Goal: Book appointment/travel/reservation

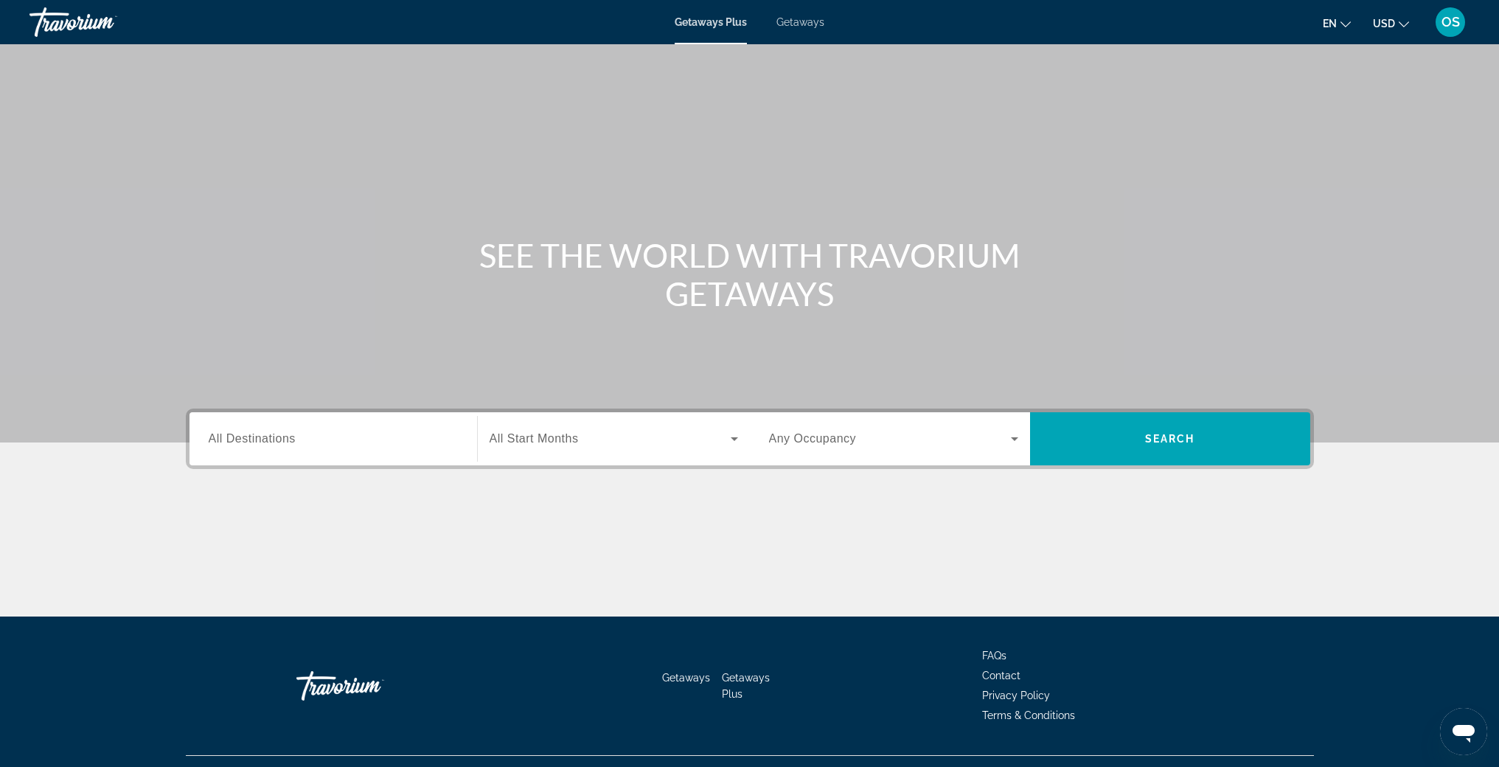
click at [807, 18] on span "Getaways" at bounding box center [801, 22] width 48 height 12
click at [260, 437] on span "All Destinations" at bounding box center [252, 438] width 87 height 13
click at [260, 437] on input "Destination All Destinations" at bounding box center [333, 440] width 249 height 18
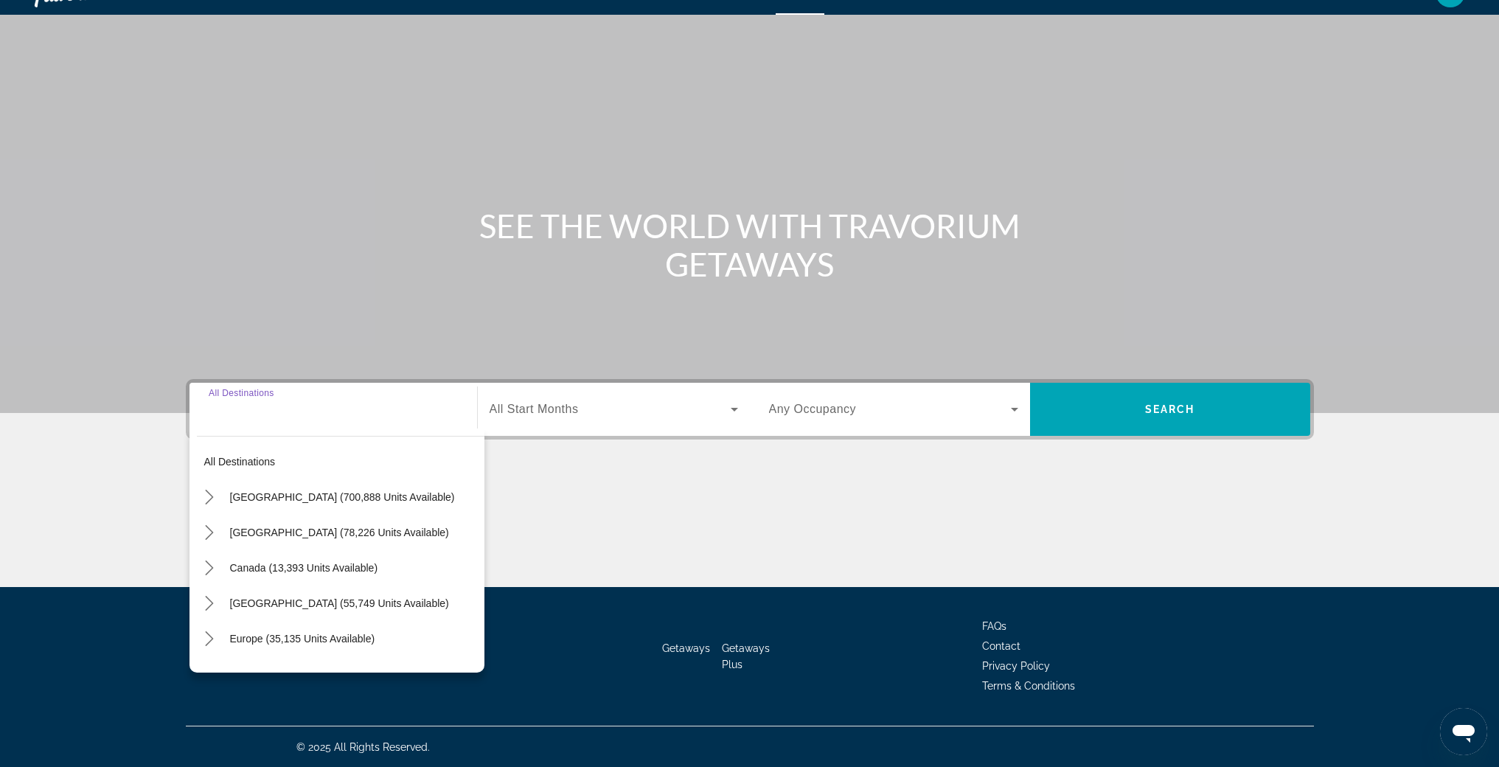
scroll to position [30, 0]
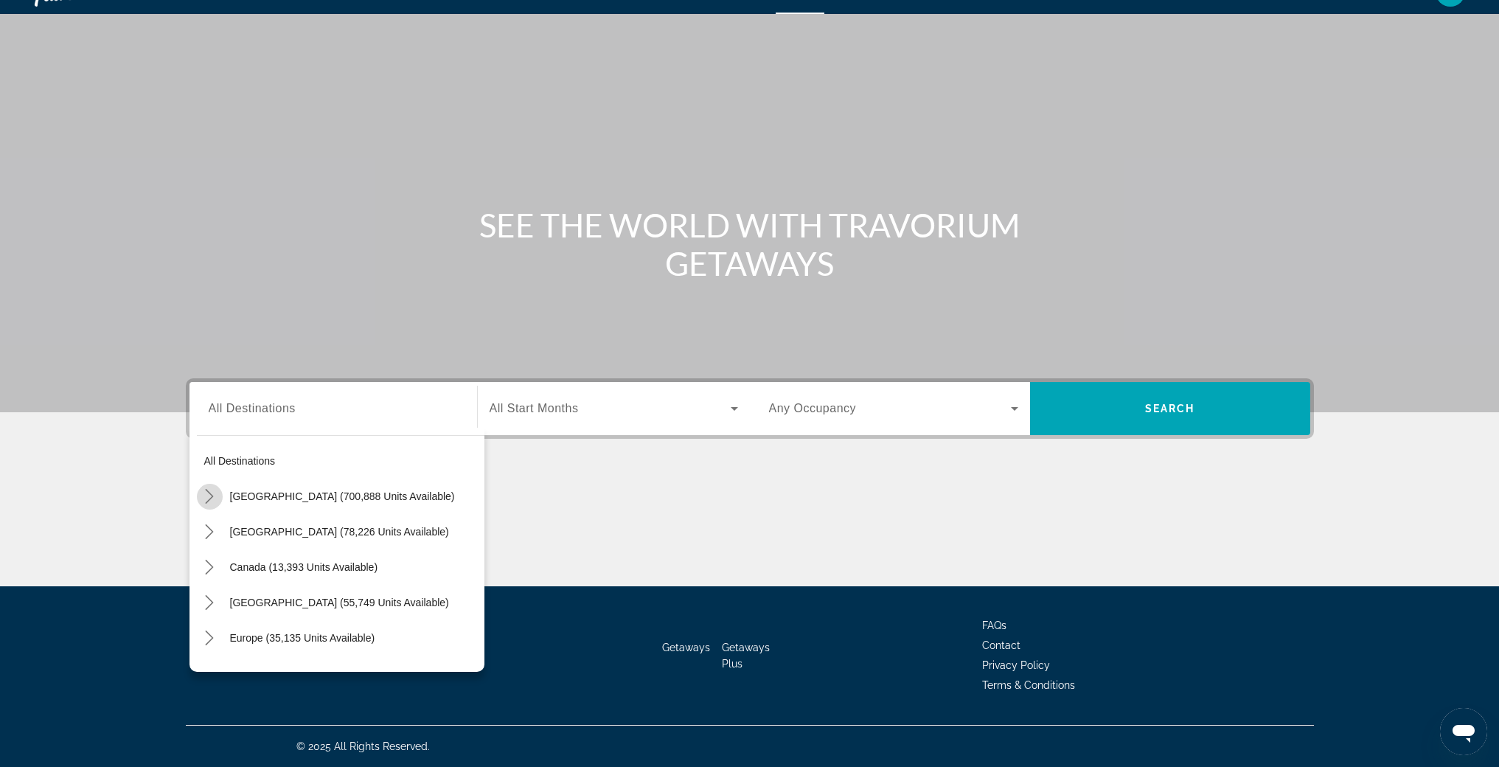
click at [213, 497] on icon "Toggle United States (700,888 units available) submenu" at bounding box center [209, 496] width 15 height 15
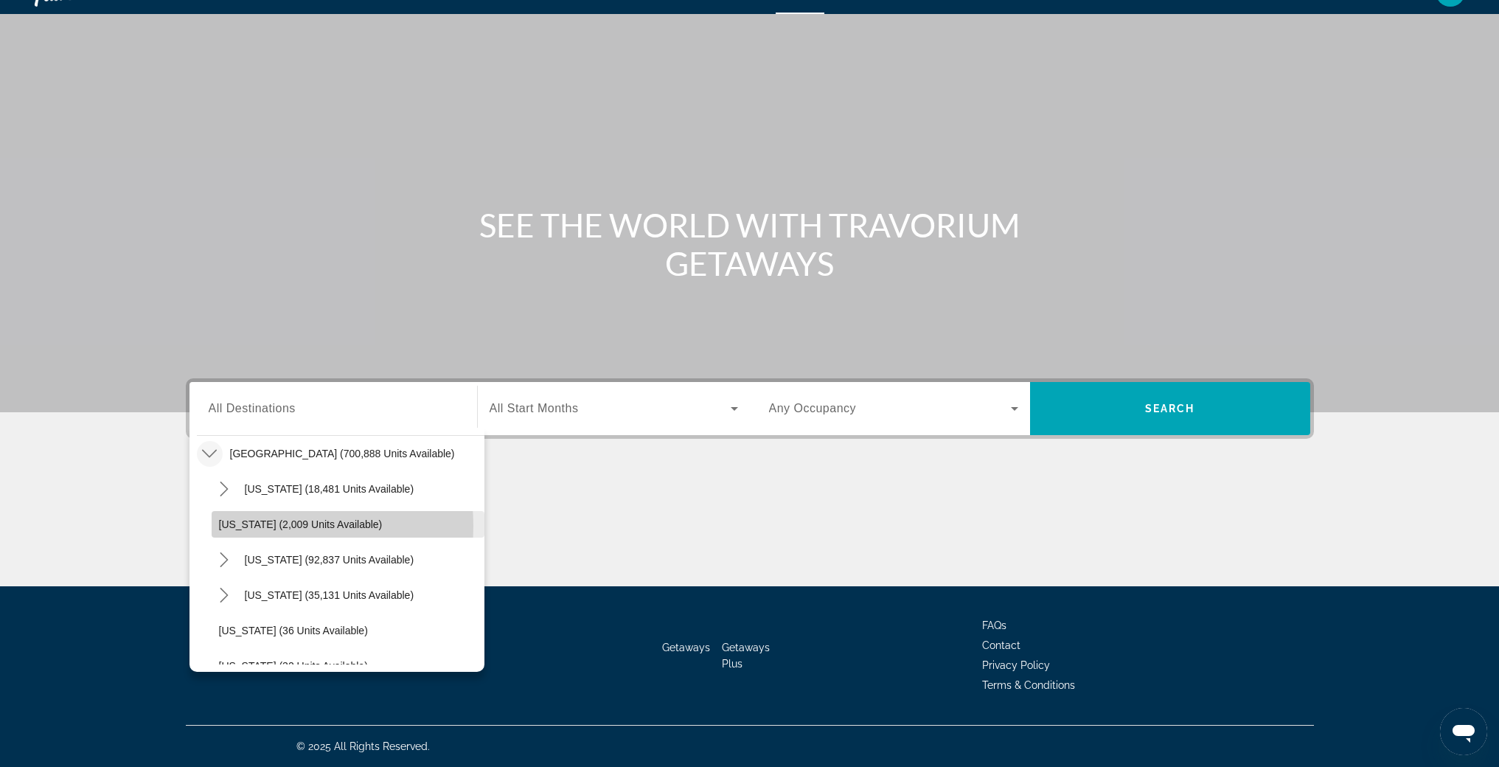
click at [255, 526] on span "[US_STATE] (2,009 units available)" at bounding box center [301, 524] width 164 height 12
type input "**********"
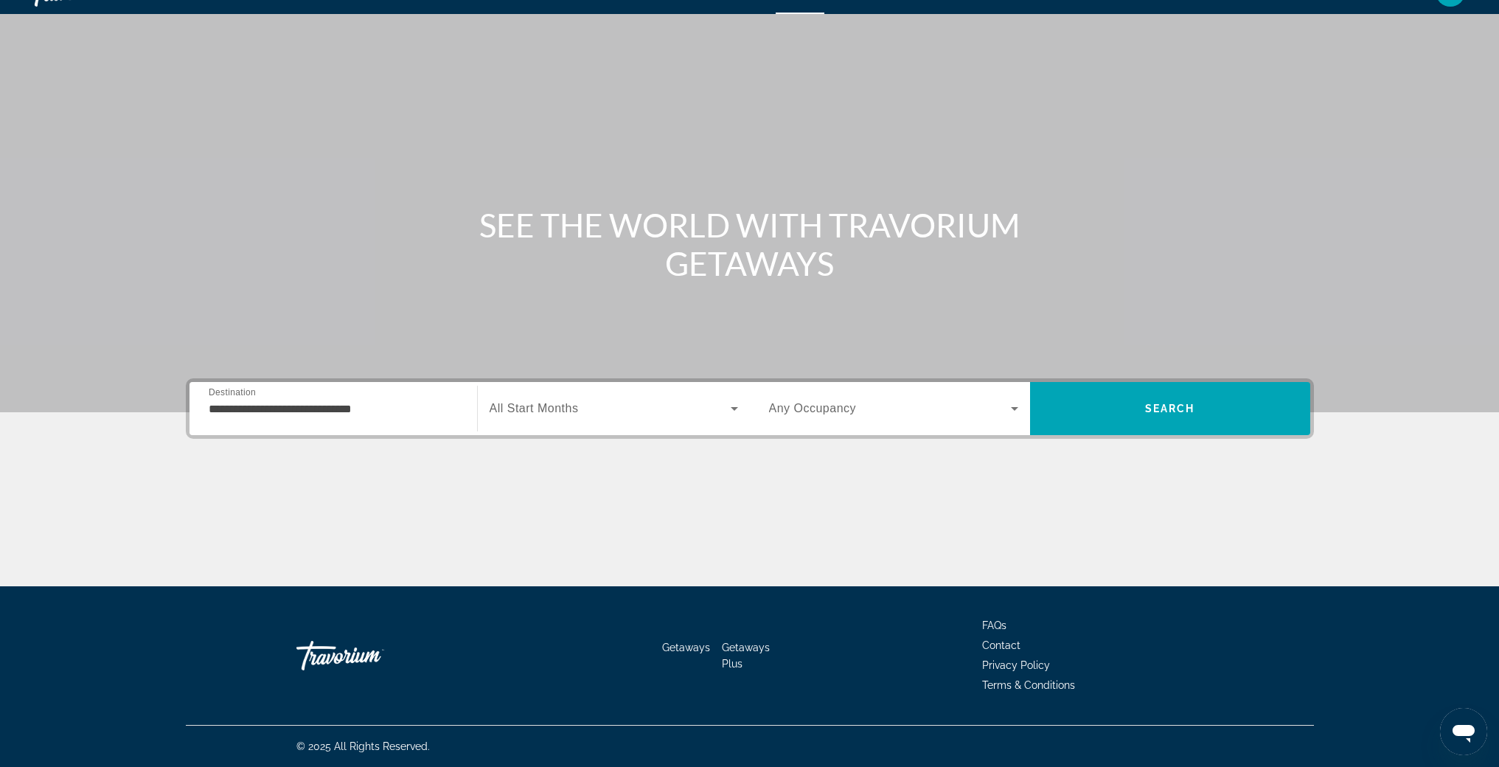
click at [571, 412] on span "All Start Months" at bounding box center [534, 408] width 89 height 13
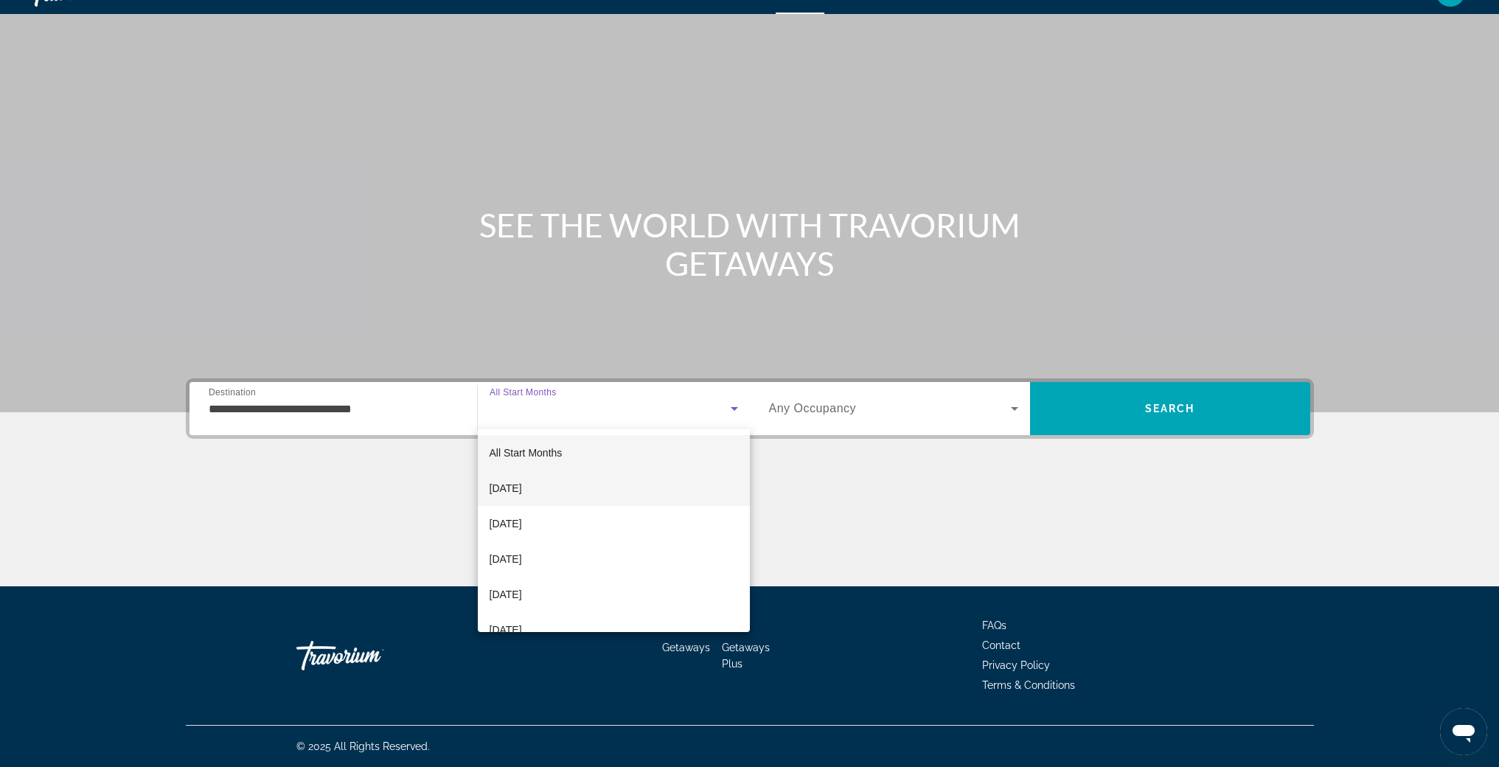
click at [522, 493] on span "[DATE]" at bounding box center [506, 488] width 32 height 18
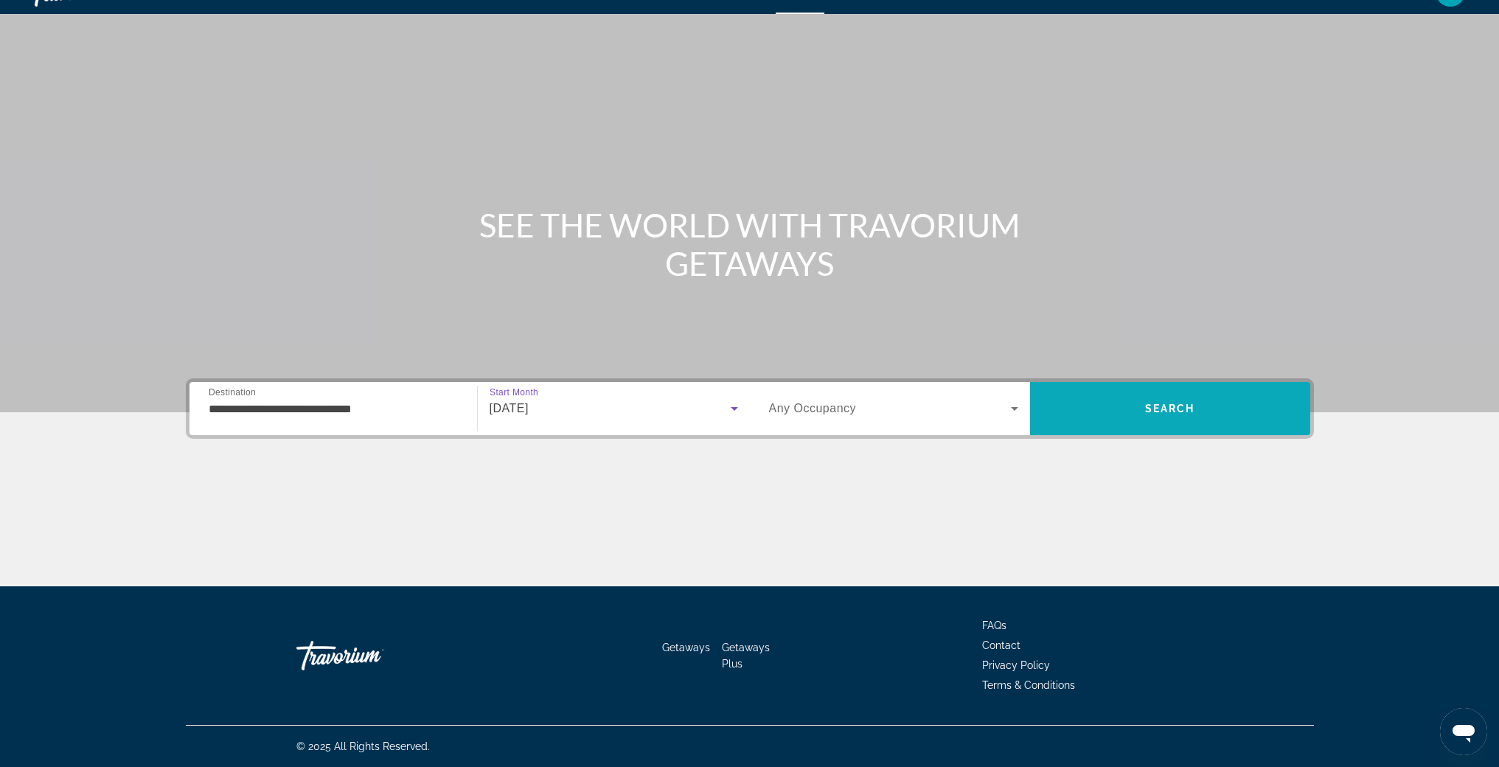
click at [1154, 418] on span "Search" at bounding box center [1170, 408] width 280 height 35
